Goal: Transaction & Acquisition: Book appointment/travel/reservation

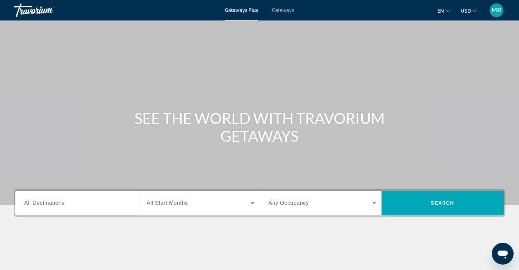
click at [279, 10] on span "Getaways" at bounding box center [283, 10] width 22 height 5
click at [56, 204] on span "All Destinations" at bounding box center [44, 203] width 40 height 6
click at [56, 204] on input "Destination All Destinations" at bounding box center [78, 203] width 108 height 8
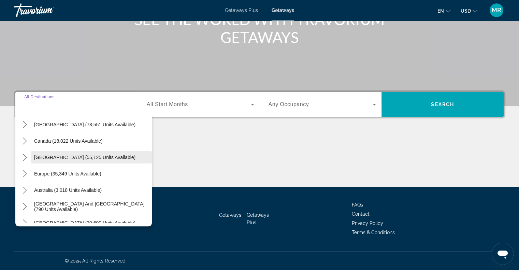
scroll to position [34, 0]
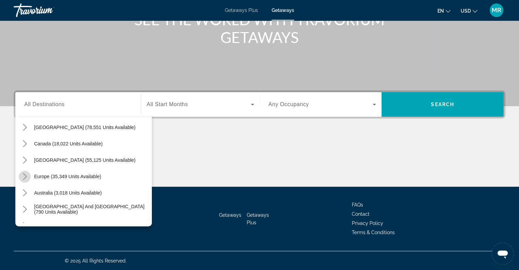
click at [26, 176] on icon "Toggle Europe (35,349 units available) submenu" at bounding box center [25, 176] width 4 height 7
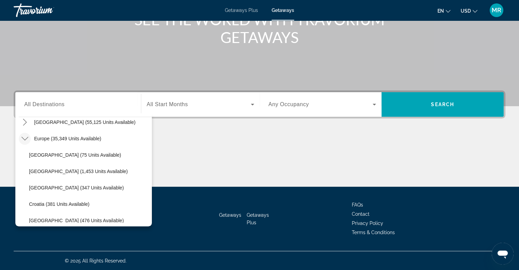
scroll to position [60, 0]
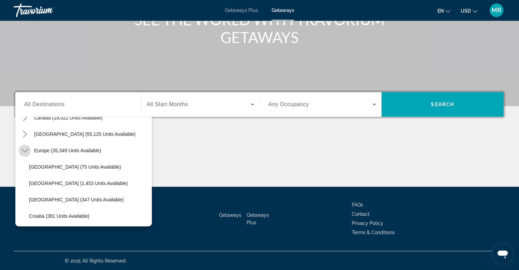
click at [25, 150] on icon "Toggle Europe (35,349 units available) submenu" at bounding box center [24, 150] width 7 height 7
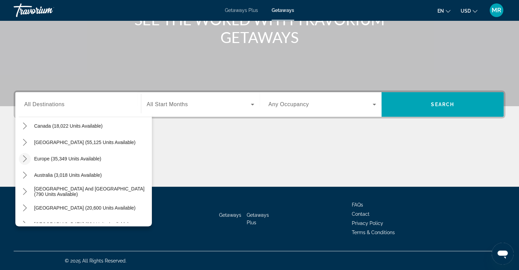
scroll to position [42, 0]
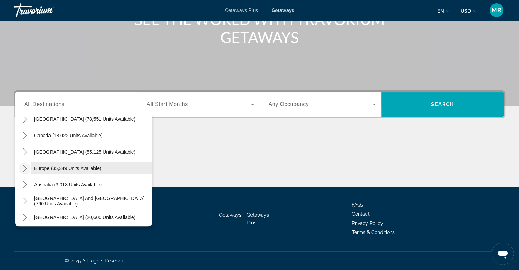
click at [88, 165] on span "Europe (35,349 units available)" at bounding box center [67, 167] width 67 height 5
type input "**********"
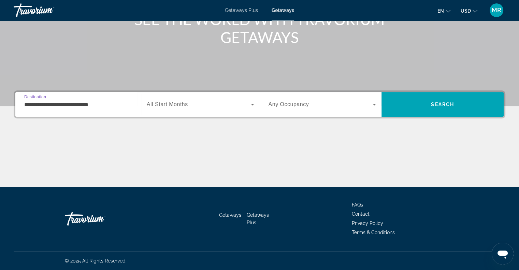
click at [251, 103] on icon "Search widget" at bounding box center [252, 104] width 8 height 8
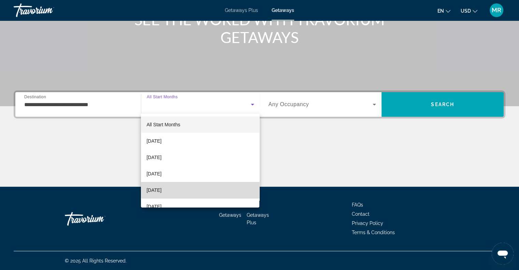
click at [223, 189] on mat-option "[DATE]" at bounding box center [200, 190] width 118 height 16
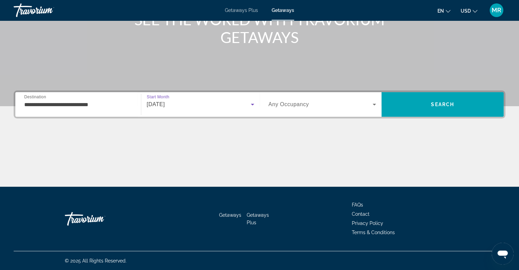
click at [376, 102] on icon "Search widget" at bounding box center [374, 104] width 8 height 8
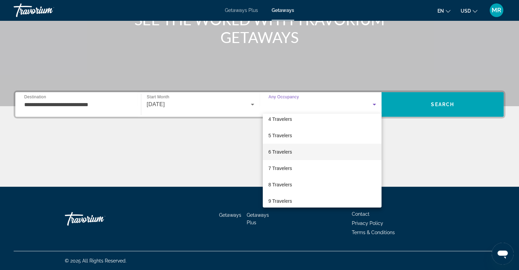
scroll to position [68, 0]
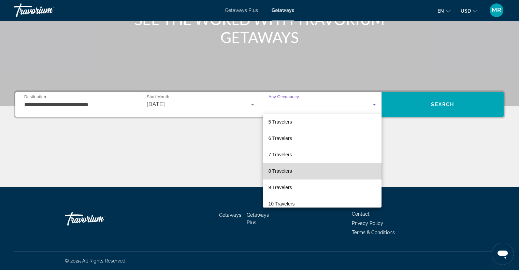
click at [352, 174] on mat-option "8 Travelers" at bounding box center [322, 171] width 119 height 16
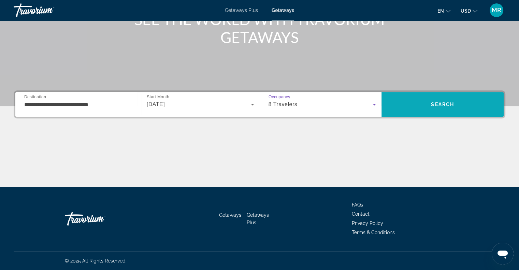
click at [425, 98] on span "Search" at bounding box center [442, 104] width 122 height 16
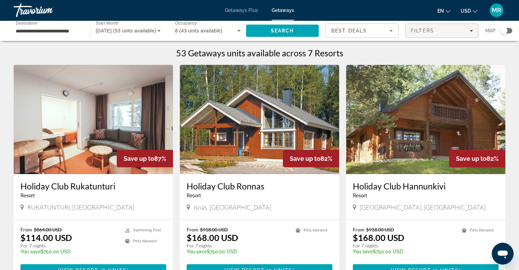
click at [469, 30] on div "Filters" at bounding box center [442, 30] width 62 height 5
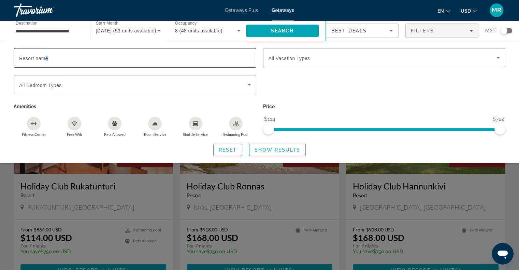
click at [46, 56] on span "Resort name" at bounding box center [33, 58] width 29 height 5
click at [46, 56] on input "Resort name" at bounding box center [135, 58] width 232 height 8
click at [282, 31] on span "Search" at bounding box center [282, 30] width 23 height 5
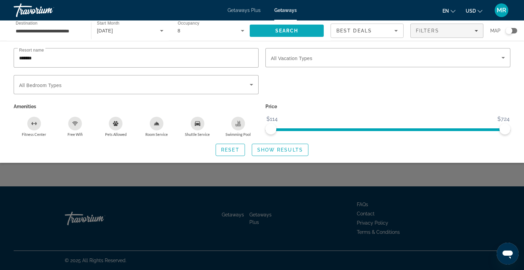
click at [284, 29] on span "Search" at bounding box center [286, 30] width 23 height 5
click at [252, 84] on icon "Search widget" at bounding box center [251, 85] width 3 height 2
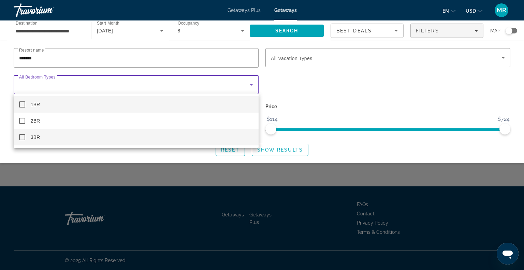
click at [205, 140] on mat-option "3BR" at bounding box center [136, 137] width 245 height 16
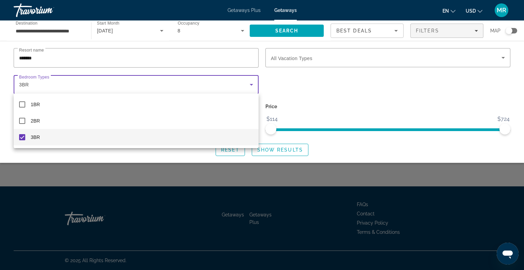
click at [282, 28] on div at bounding box center [262, 135] width 524 height 270
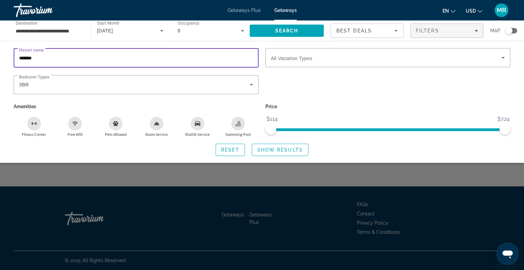
click at [34, 57] on input "*******" at bounding box center [136, 58] width 234 height 8
type input "*"
click at [48, 54] on input "Resort name" at bounding box center [136, 58] width 234 height 8
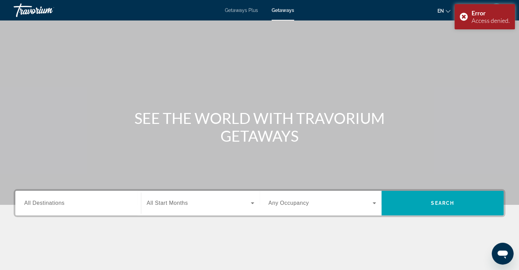
click at [235, 8] on span "Getaways Plus" at bounding box center [241, 10] width 33 height 5
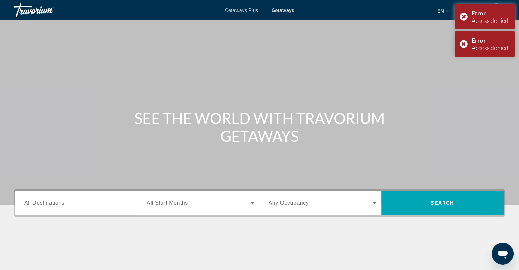
click at [52, 204] on span "All Destinations" at bounding box center [44, 203] width 40 height 6
click at [52, 204] on input "Destination All Destinations" at bounding box center [78, 203] width 108 height 8
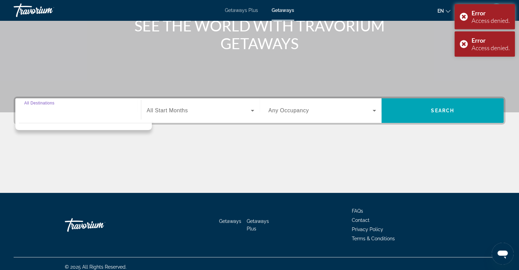
scroll to position [99, 0]
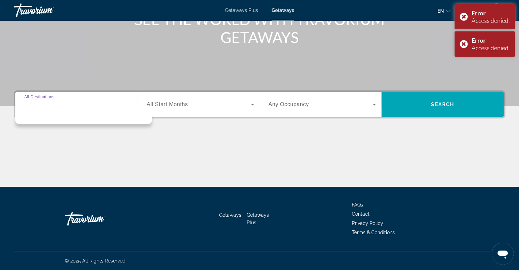
click at [34, 106] on input "Destination All Destinations" at bounding box center [78, 105] width 108 height 8
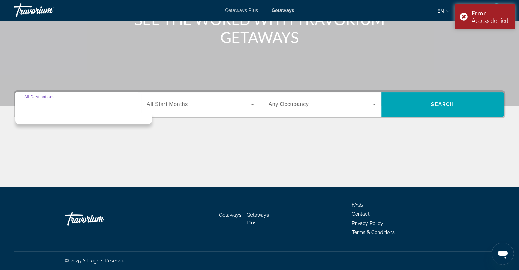
click at [29, 107] on input "Destination All Destinations" at bounding box center [78, 105] width 108 height 8
click at [29, 97] on div "Destination All Destinations" at bounding box center [78, 104] width 108 height 19
click at [25, 96] on div "Destination All Destinations" at bounding box center [78, 104] width 108 height 19
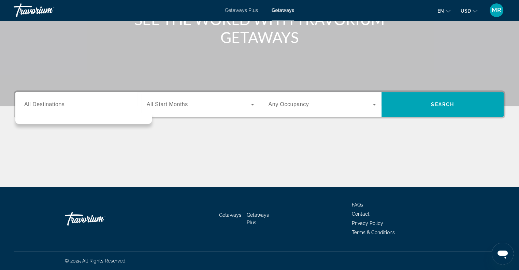
click at [25, 109] on div "Search widget" at bounding box center [78, 104] width 108 height 19
click at [28, 107] on input "Destination All Destinations" at bounding box center [78, 105] width 108 height 8
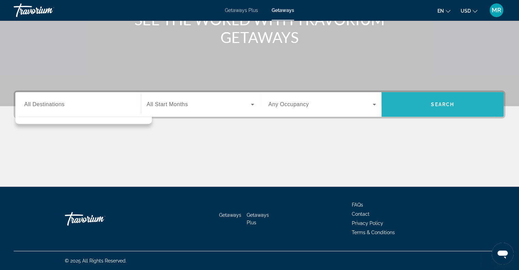
click at [414, 101] on span "Search" at bounding box center [442, 104] width 122 height 16
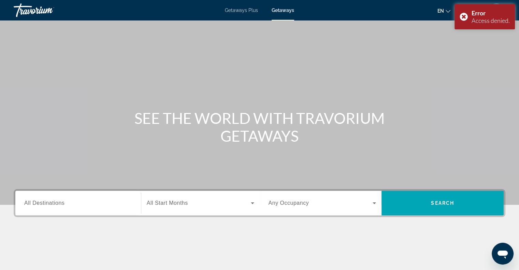
click at [60, 200] on span "All Destinations" at bounding box center [44, 203] width 40 height 6
click at [60, 200] on input "Destination All Destinations" at bounding box center [78, 203] width 108 height 8
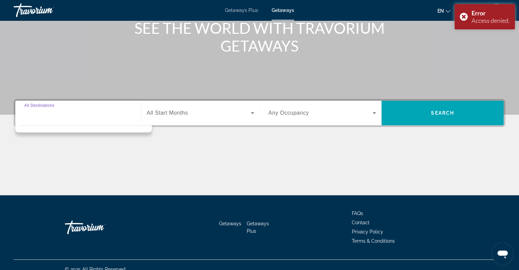
scroll to position [99, 0]
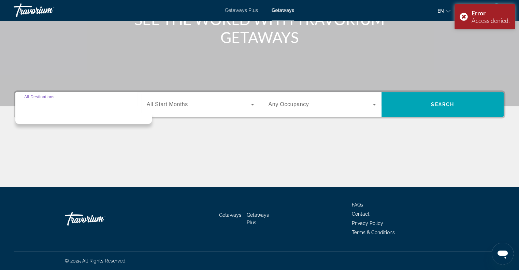
click at [29, 105] on input "Destination All Destinations" at bounding box center [78, 105] width 108 height 8
click at [38, 95] on div "Destination All Destinations" at bounding box center [78, 104] width 108 height 19
click at [157, 109] on div "Search widget" at bounding box center [200, 104] width 107 height 19
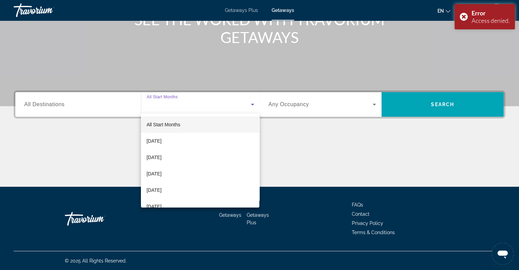
drag, startPoint x: 74, startPoint y: 98, endPoint x: 67, endPoint y: 98, distance: 6.5
click at [72, 98] on div at bounding box center [259, 135] width 519 height 270
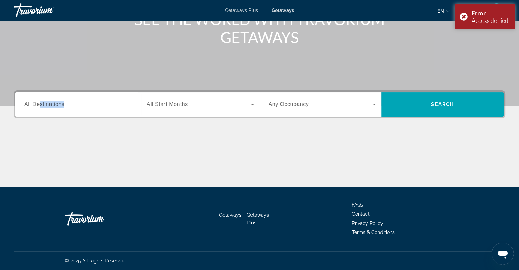
click at [47, 117] on div "Destination All Destinations Start Month All Start Months Occupancy Any Occupan…" at bounding box center [260, 104] width 492 height 28
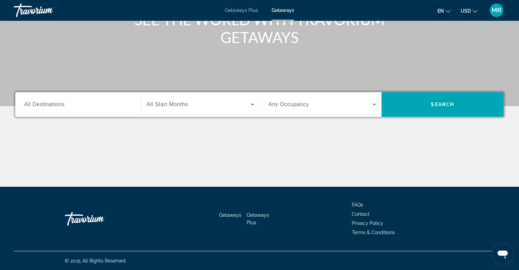
click at [256, 144] on div "Main content" at bounding box center [260, 160] width 492 height 51
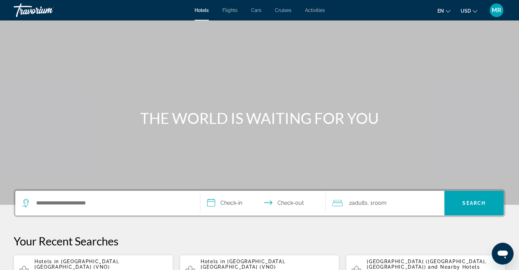
click at [232, 8] on span "Flights" at bounding box center [229, 10] width 15 height 5
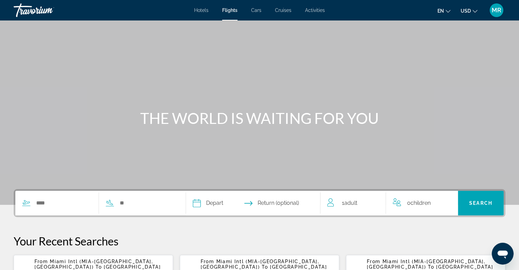
click at [60, 261] on span "Miami Intl (MIA-Miami, United States of America)" at bounding box center [93, 264] width 119 height 11
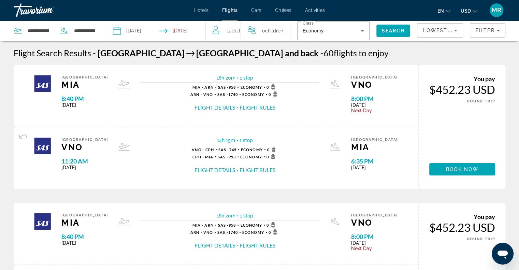
click at [227, 106] on button "Flight Details" at bounding box center [214, 108] width 41 height 8
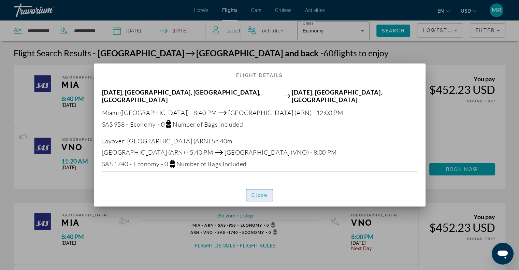
click at [264, 192] on span "Close" at bounding box center [259, 194] width 16 height 5
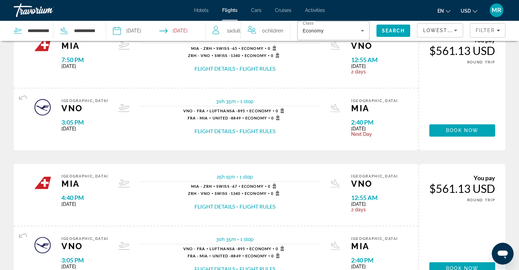
scroll to position [717, 0]
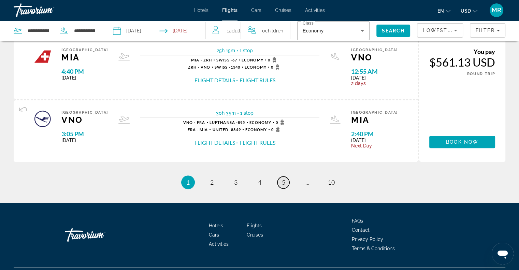
click at [287, 180] on link "page 5" at bounding box center [283, 182] width 12 height 12
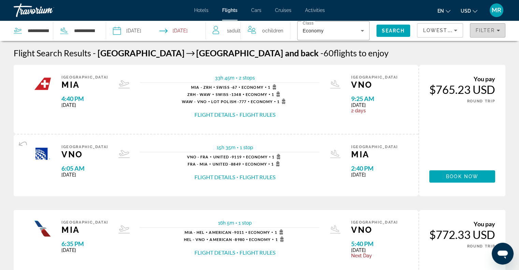
click at [499, 29] on icon "Filters" at bounding box center [497, 30] width 3 height 3
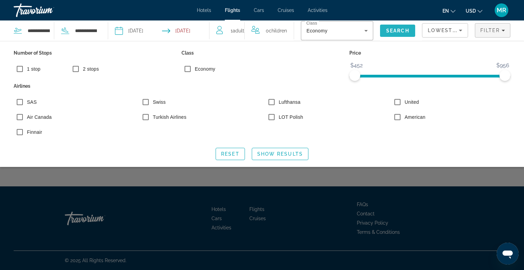
click at [401, 29] on span "Search" at bounding box center [397, 30] width 23 height 5
click at [276, 152] on span "Show Results" at bounding box center [280, 153] width 46 height 5
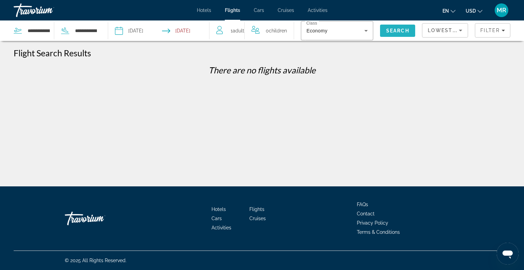
click at [387, 30] on button "Search" at bounding box center [397, 31] width 35 height 12
click at [501, 29] on div "Filter" at bounding box center [492, 30] width 25 height 5
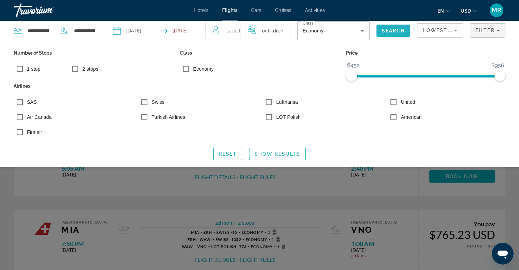
click at [394, 28] on span "Search" at bounding box center [393, 30] width 23 height 5
click at [270, 151] on span "Search widget" at bounding box center [277, 154] width 56 height 16
